Goal: Find specific page/section: Find specific page/section

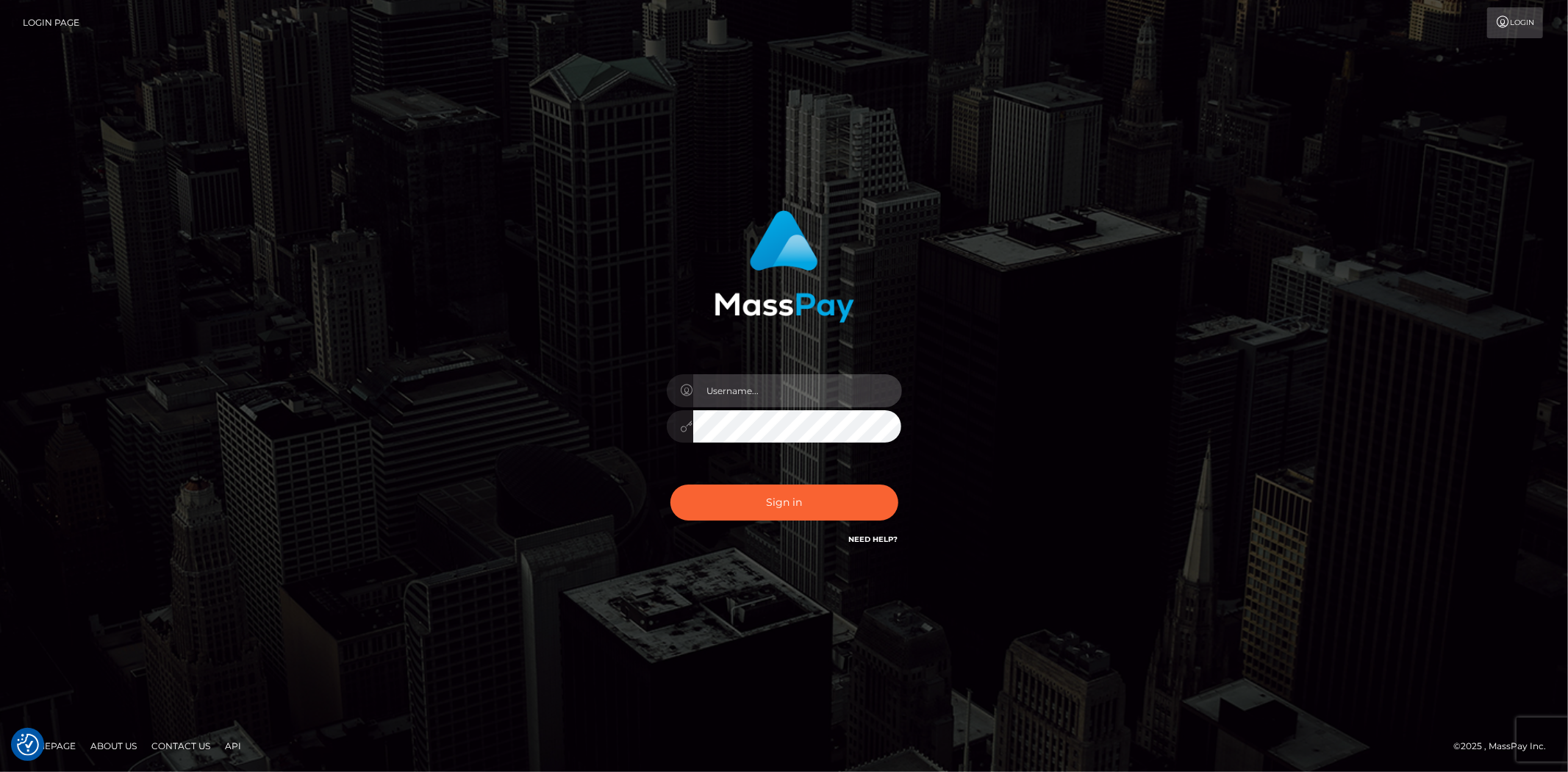
drag, startPoint x: 0, startPoint y: 0, endPoint x: 745, endPoint y: 403, distance: 847.0
click at [743, 394] on input "text" at bounding box center [797, 391] width 209 height 33
type input "Bern.Spree"
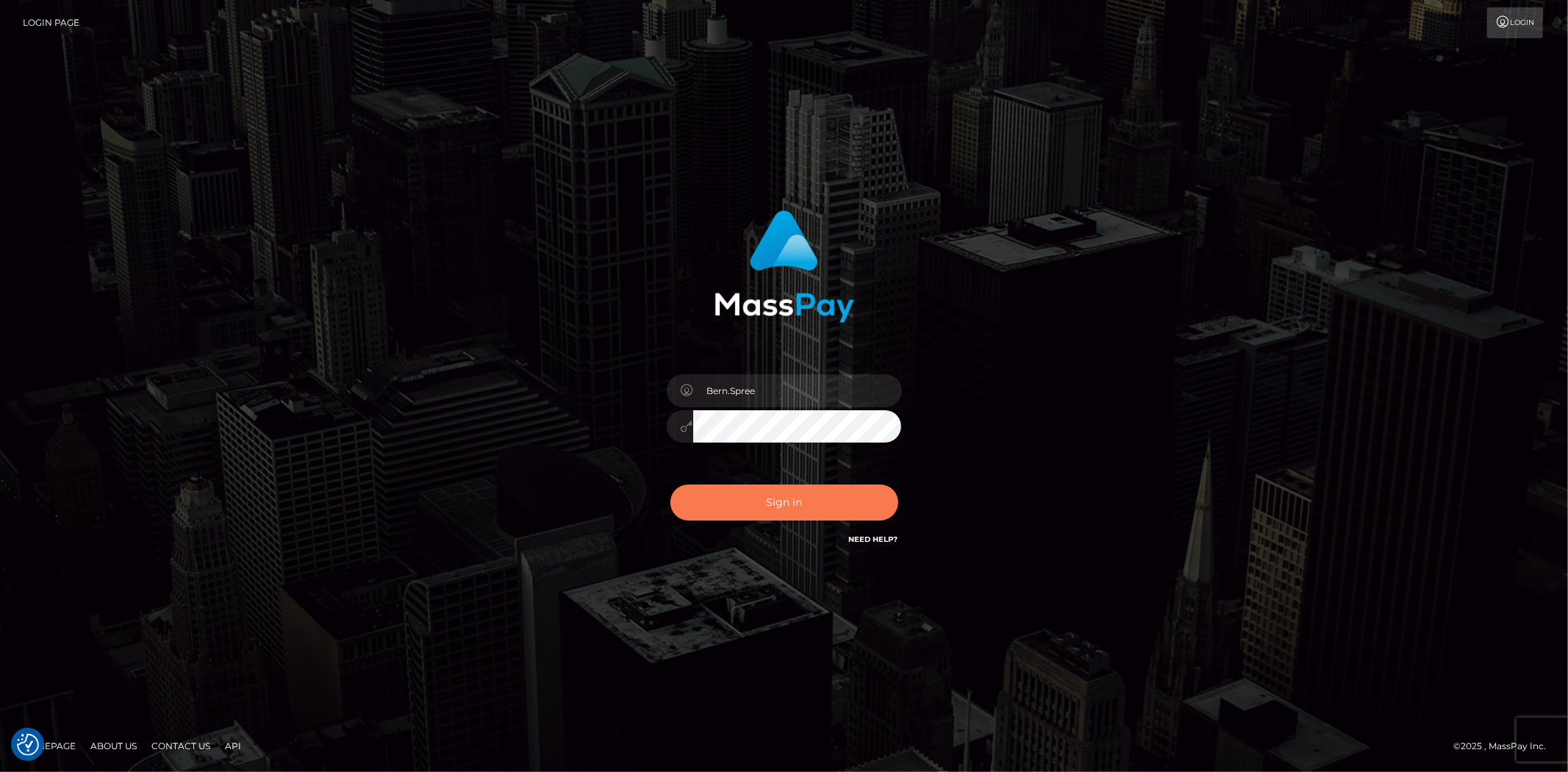
click at [776, 498] on button "Sign in" at bounding box center [784, 502] width 228 height 36
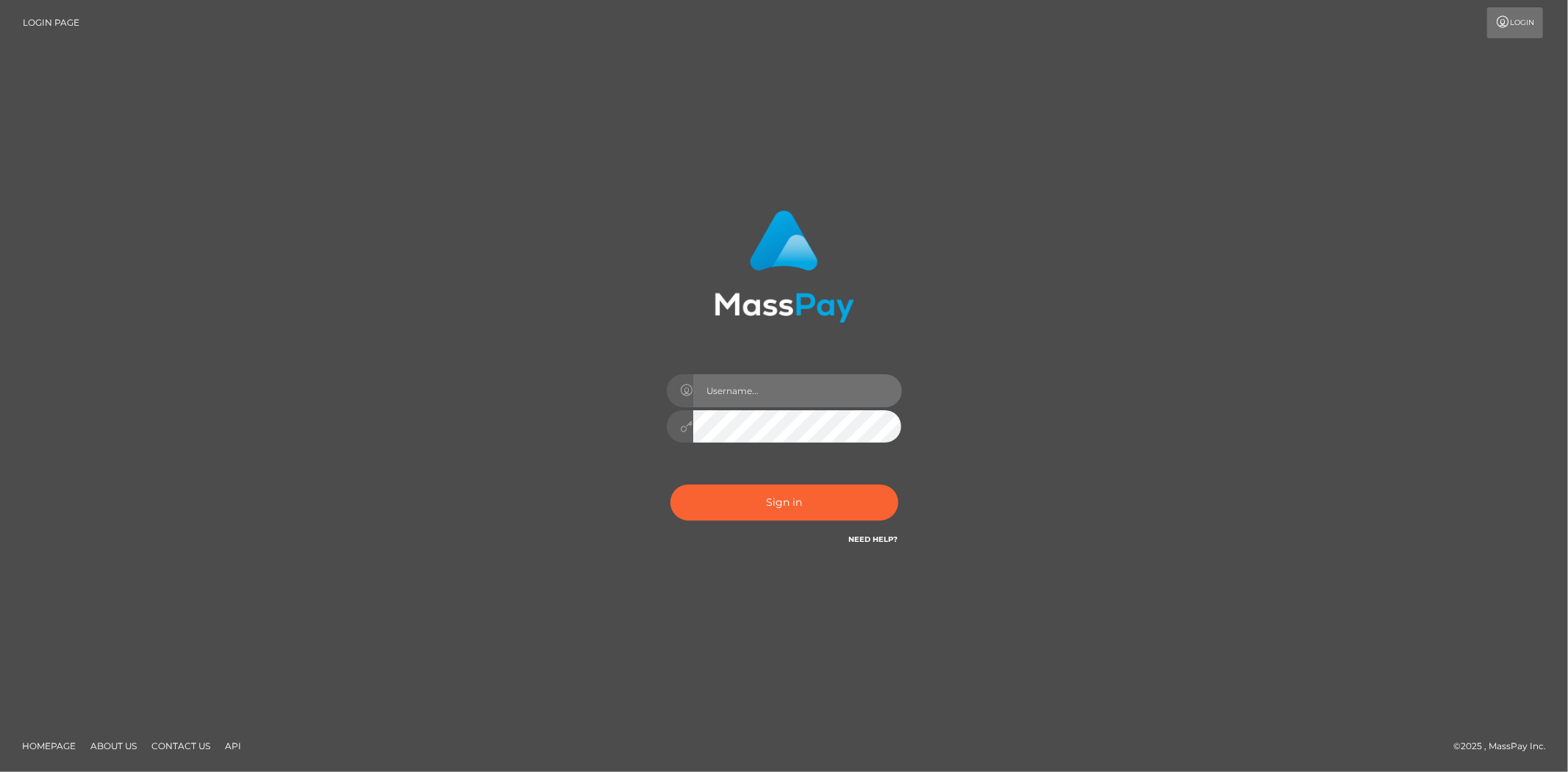
click at [748, 375] on input "text" at bounding box center [797, 391] width 209 height 33
type input "Bern.Spree"
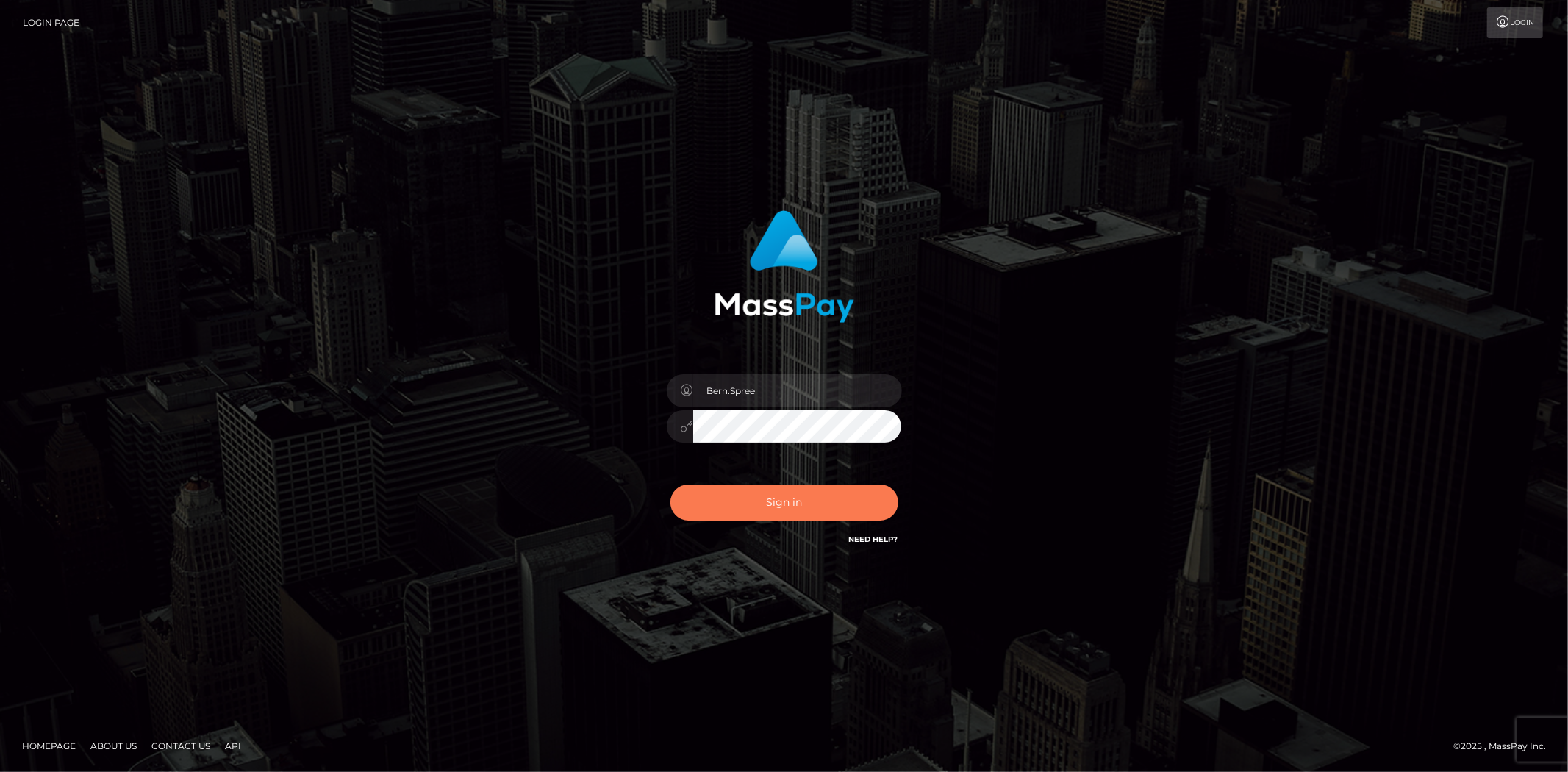
click at [745, 493] on button "Sign in" at bounding box center [784, 502] width 228 height 36
click at [736, 513] on button "Sign in" at bounding box center [784, 502] width 228 height 36
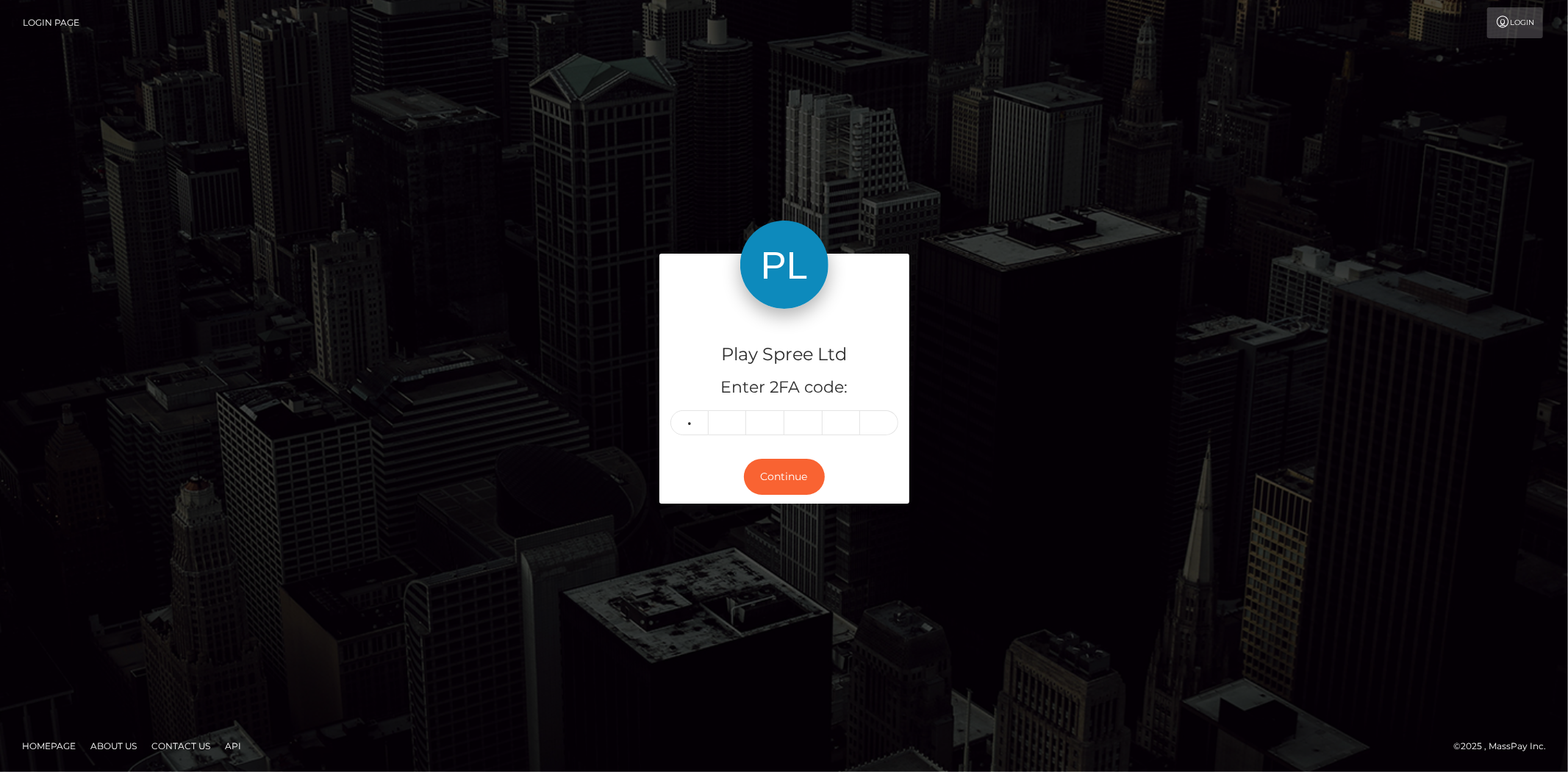
type input "8"
type input "3"
type input "7"
type input "6"
type input "5"
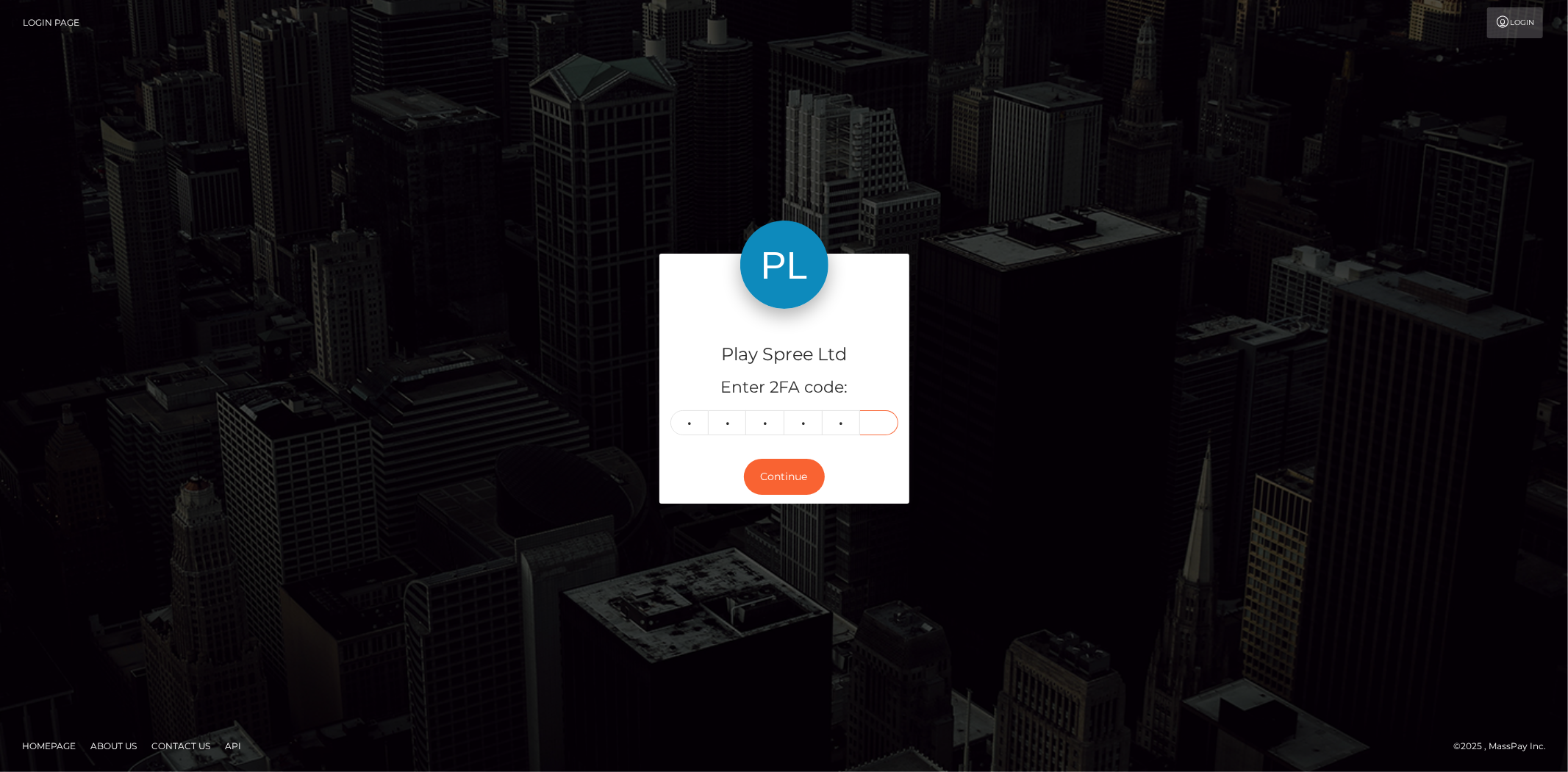
type input "7"
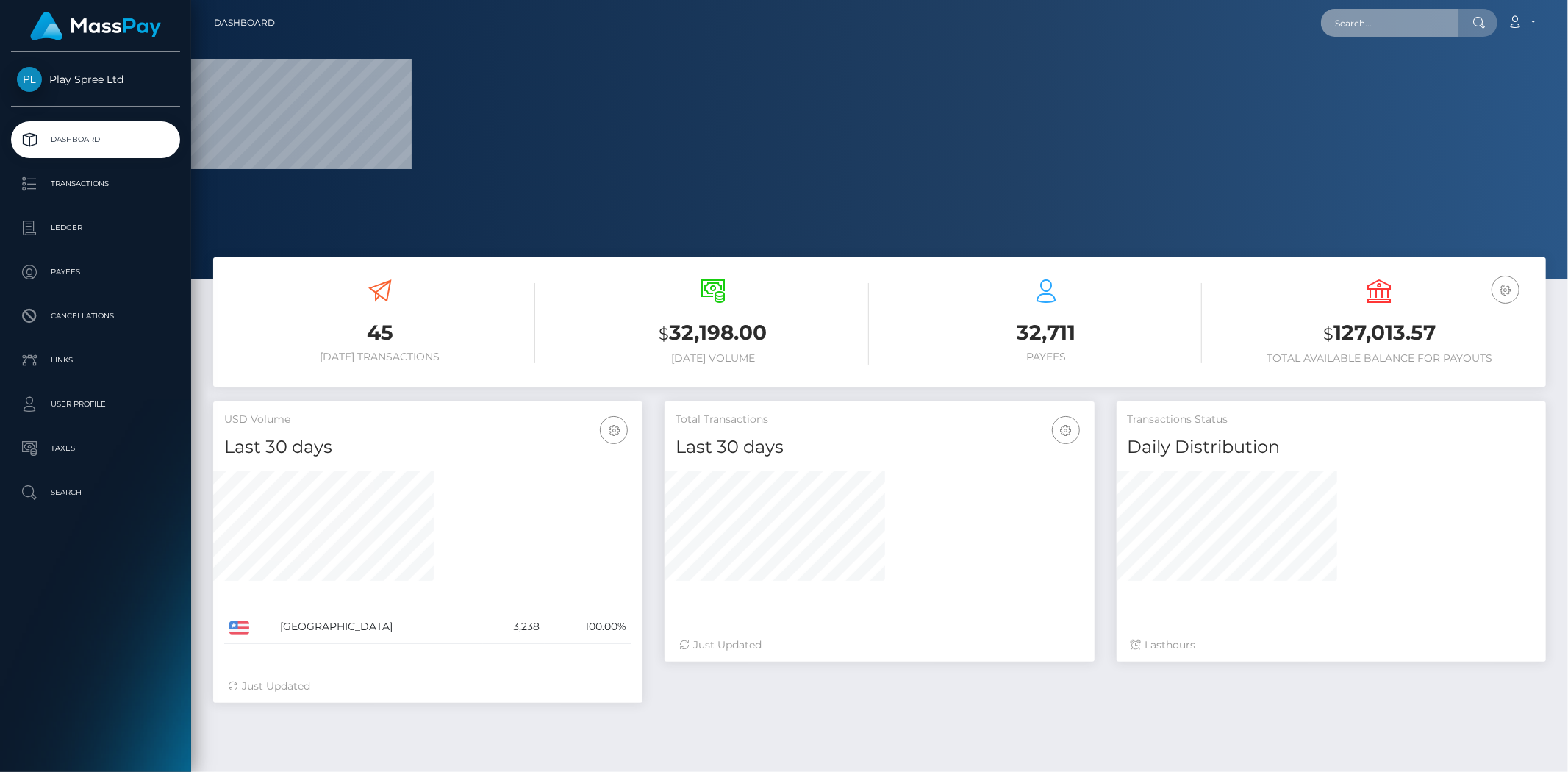
click at [1347, 10] on input "text" at bounding box center [1390, 22] width 138 height 28
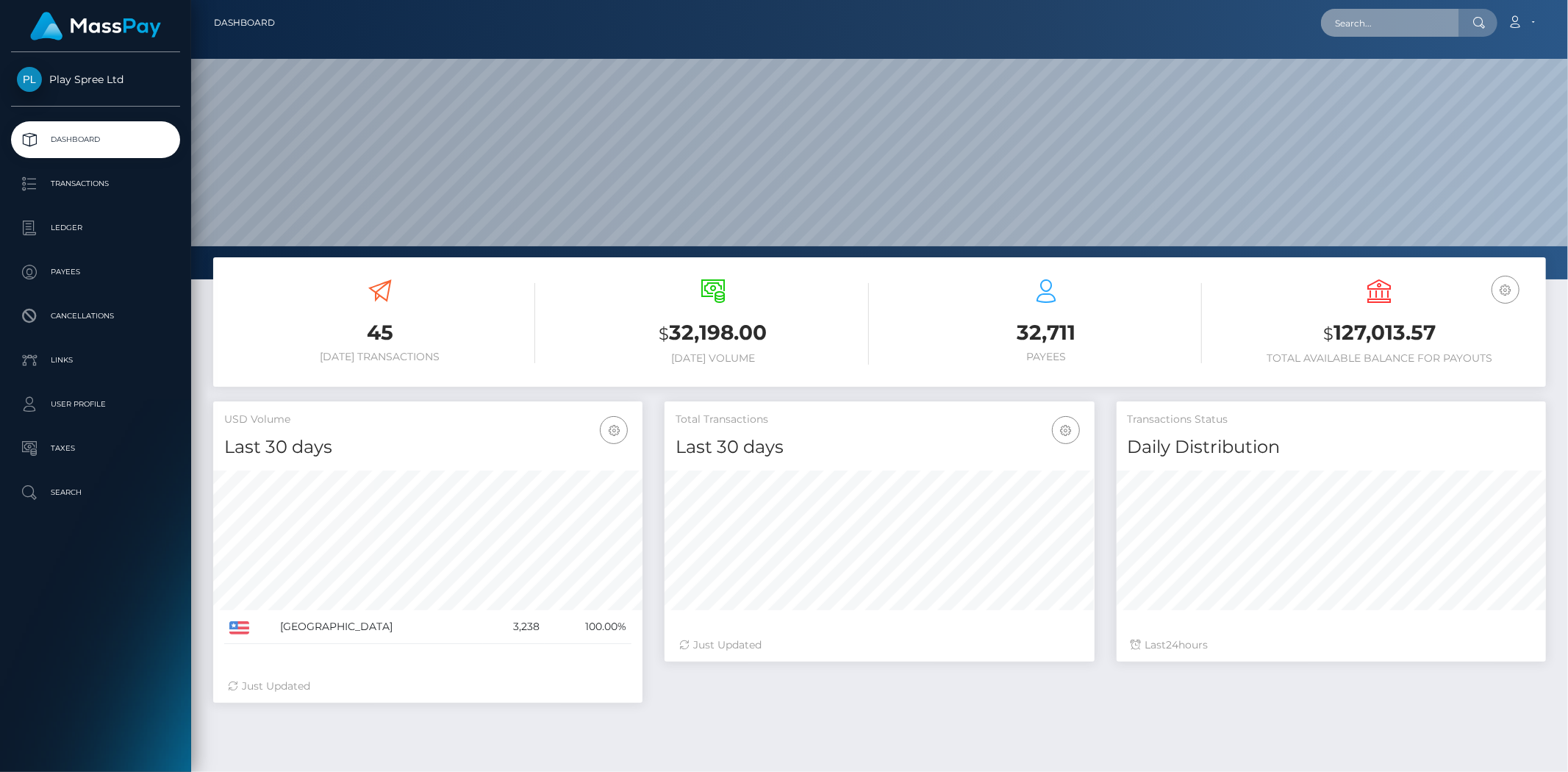
paste input "1627106"
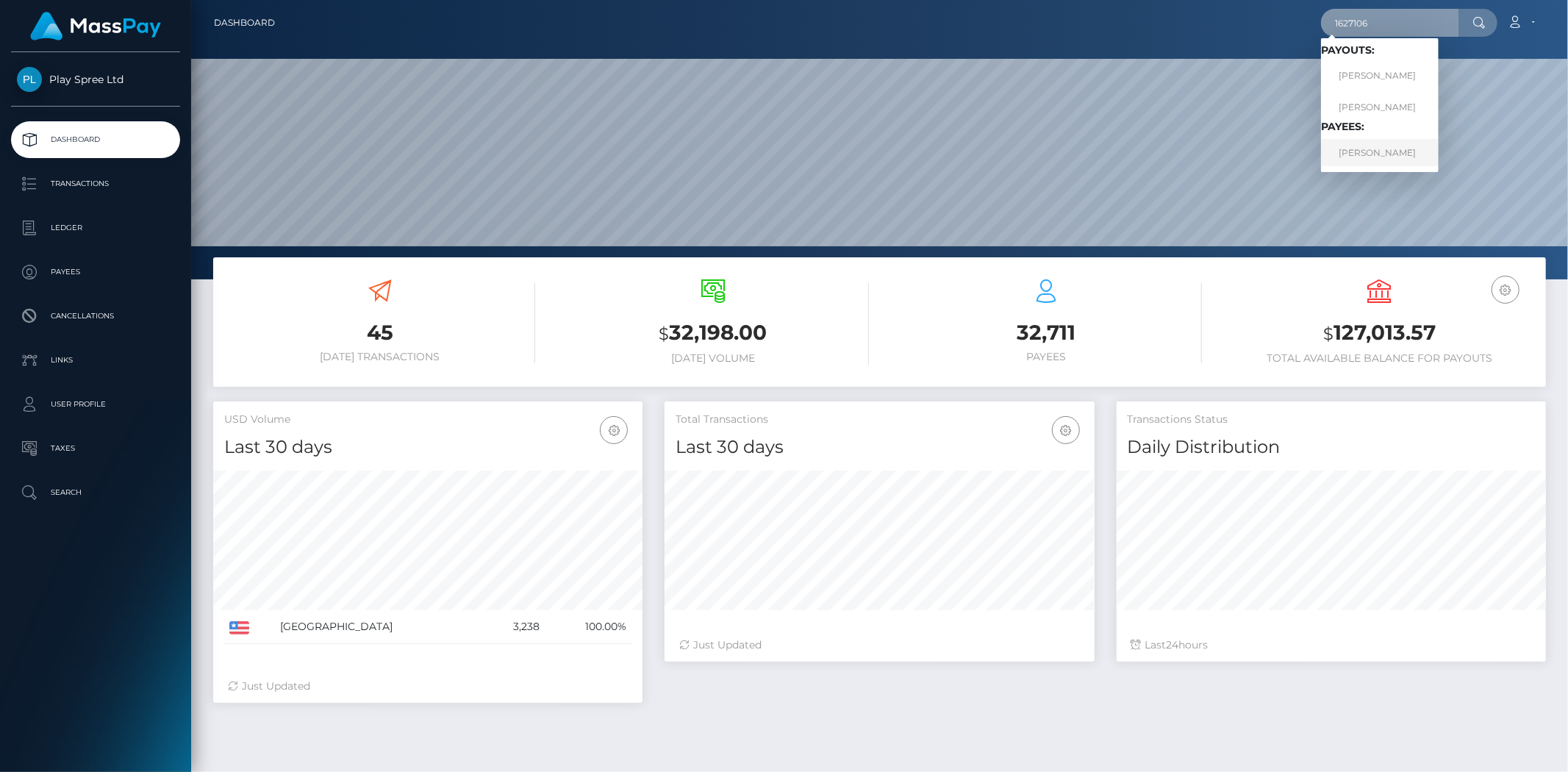
type input "1627106"
click at [1362, 156] on link "JACKIE LYNN RAGATZ" at bounding box center [1380, 152] width 118 height 27
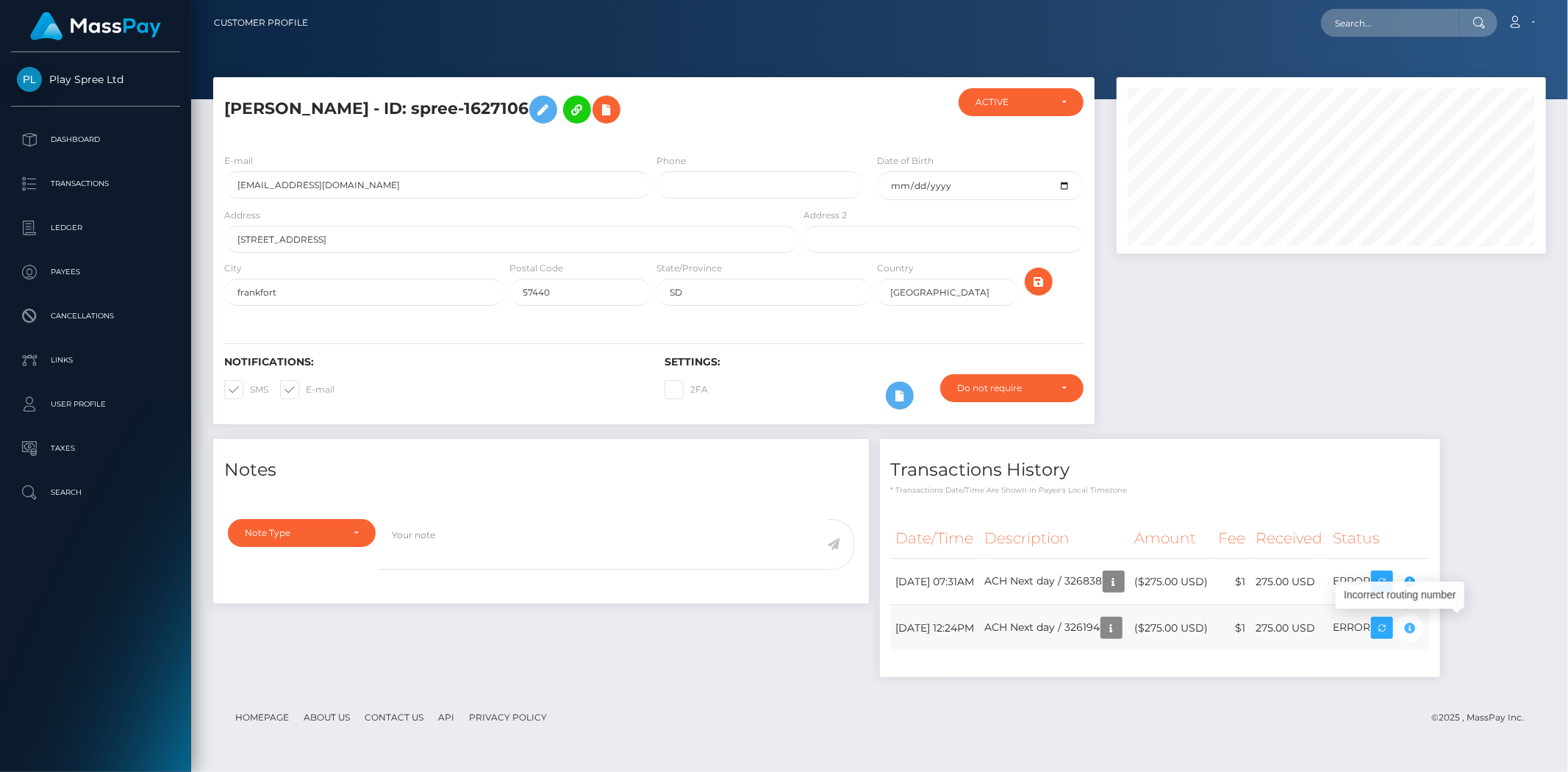
scroll to position [177, 429]
